Goal: Task Accomplishment & Management: Manage account settings

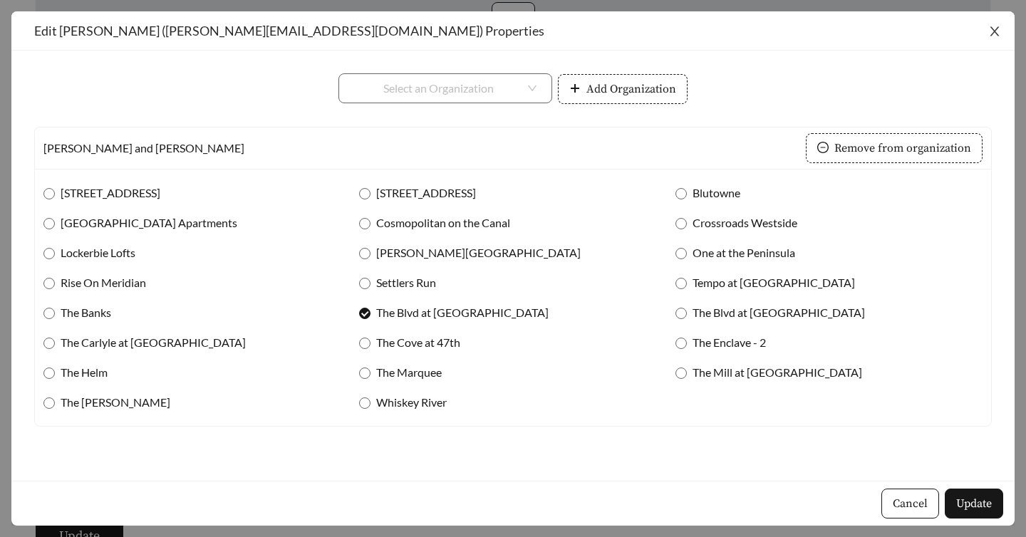
click at [996, 32] on icon "close" at bounding box center [994, 31] width 13 height 13
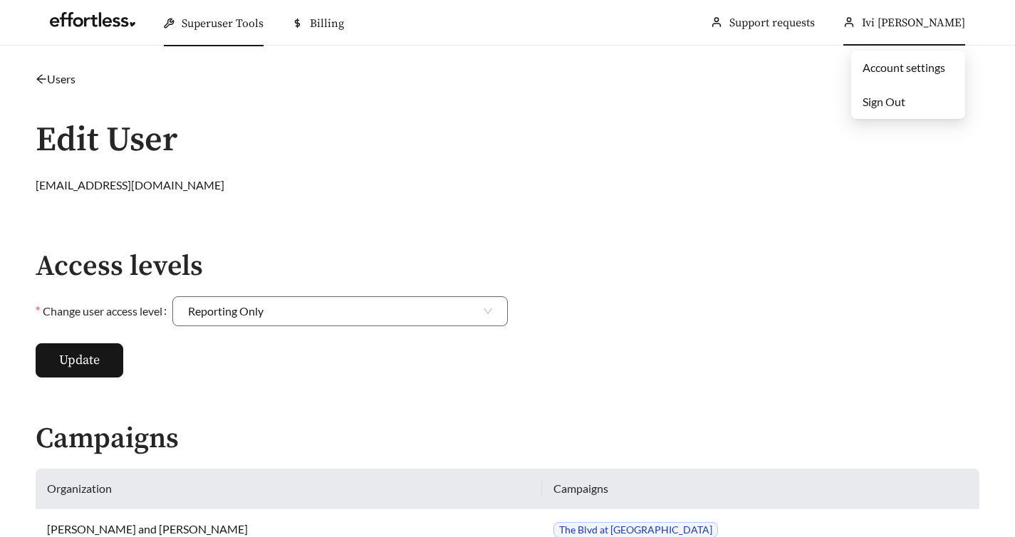
click at [905, 105] on span "Sign Out" at bounding box center [884, 102] width 43 height 14
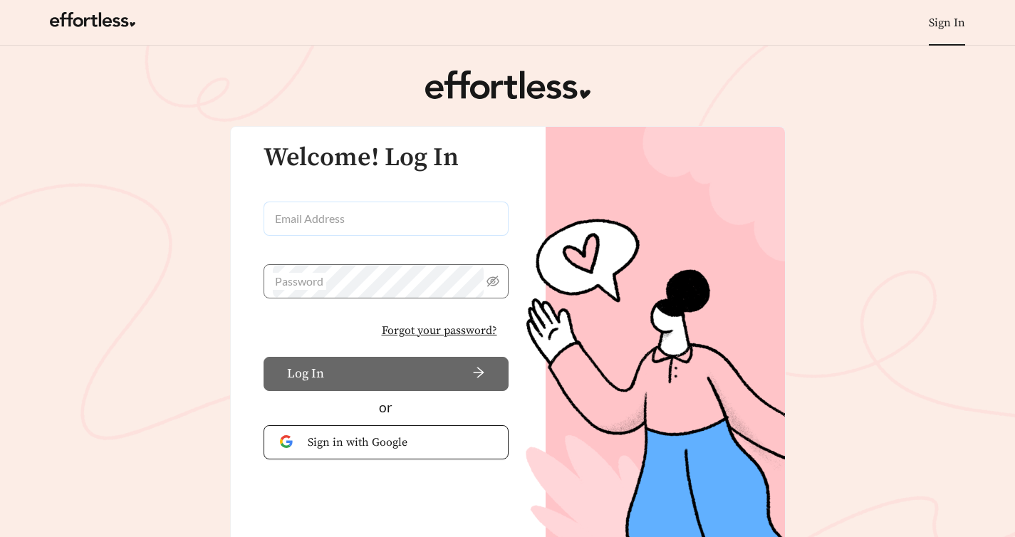
click at [392, 219] on input "Email Address" at bounding box center [386, 219] width 245 height 34
